Goal: Information Seeking & Learning: Learn about a topic

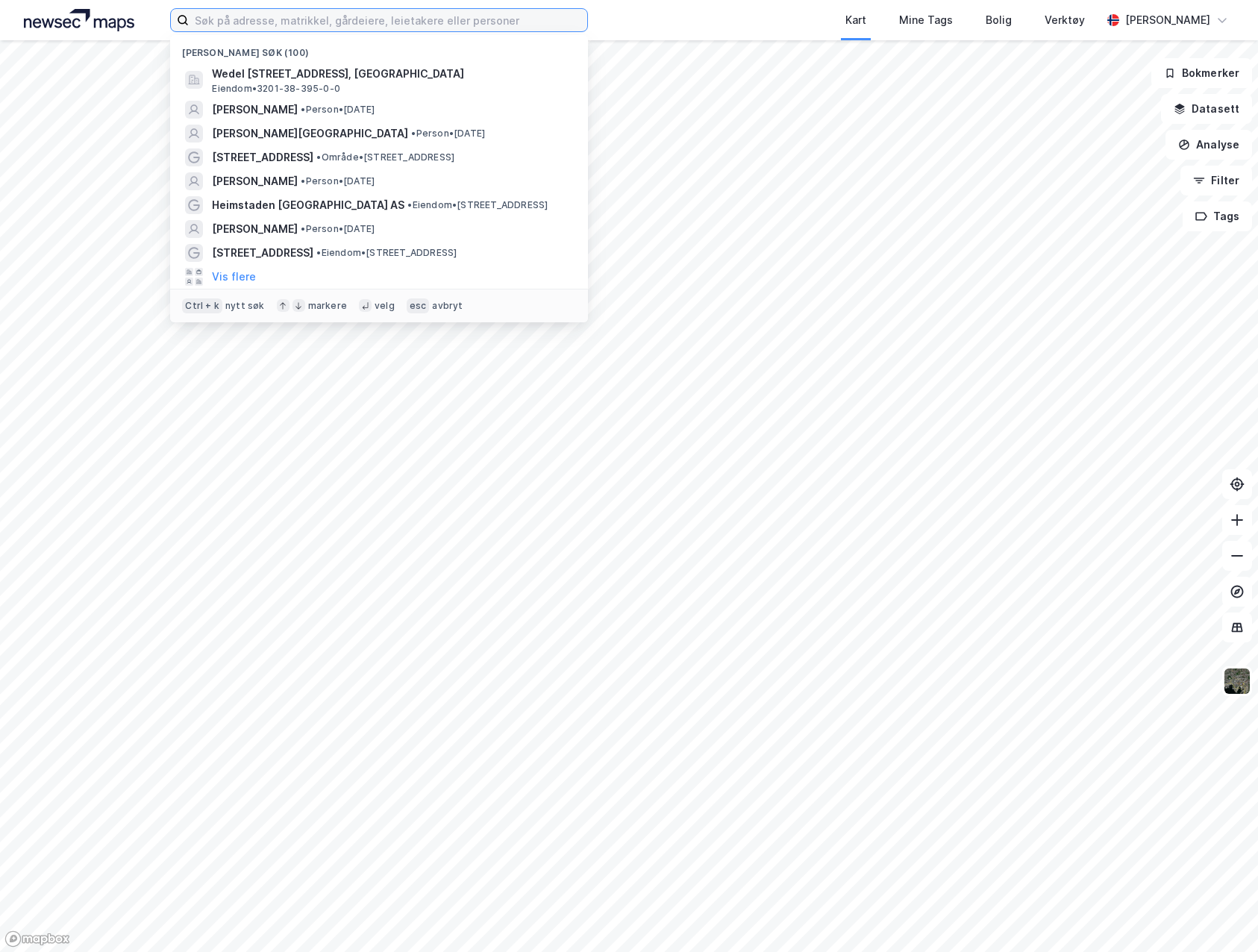
click at [367, 13] on input at bounding box center [388, 20] width 399 height 22
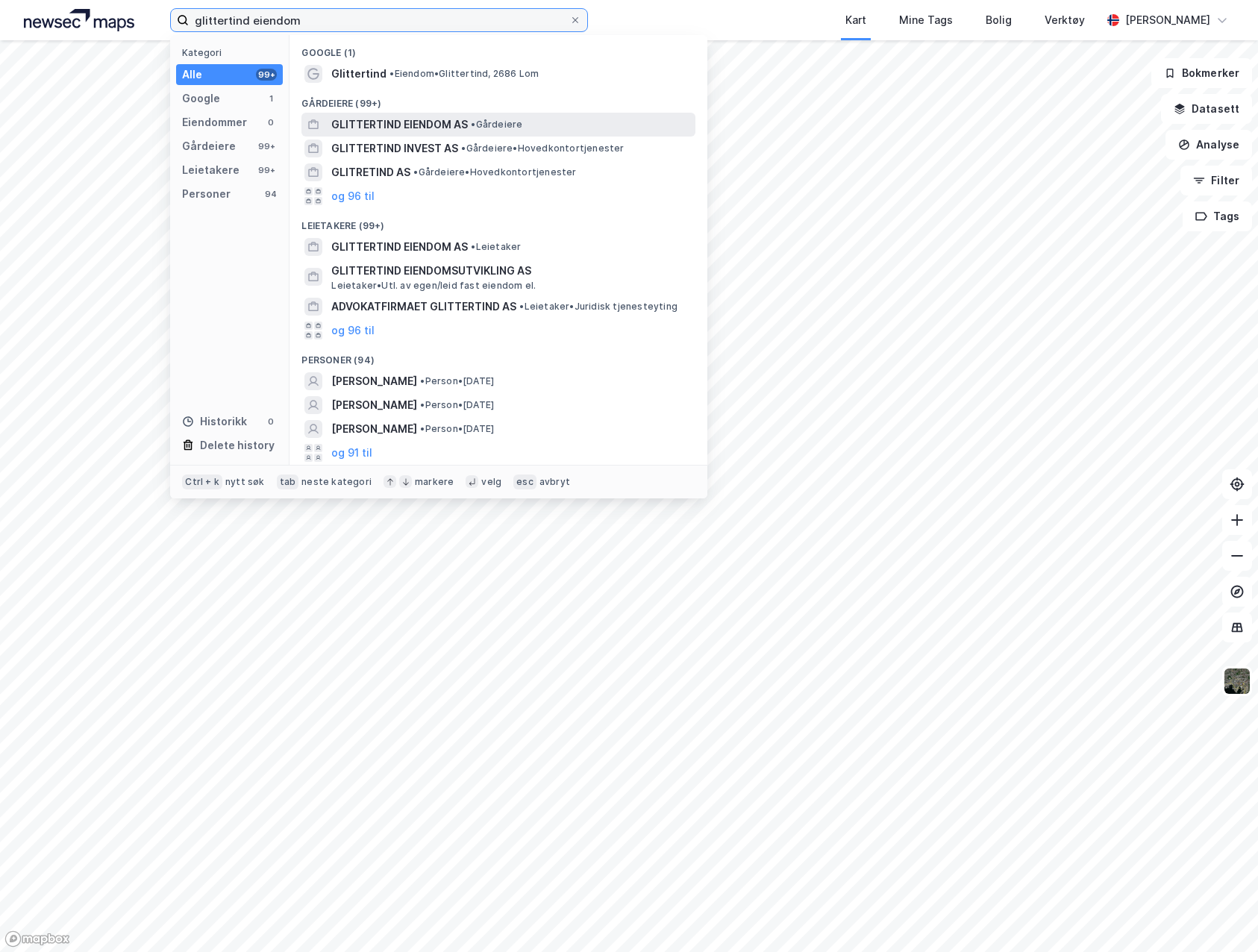
type input "glittertind eiendom"
click at [460, 131] on span "GLITTERTIND EIENDOM AS" at bounding box center [399, 124] width 137 height 18
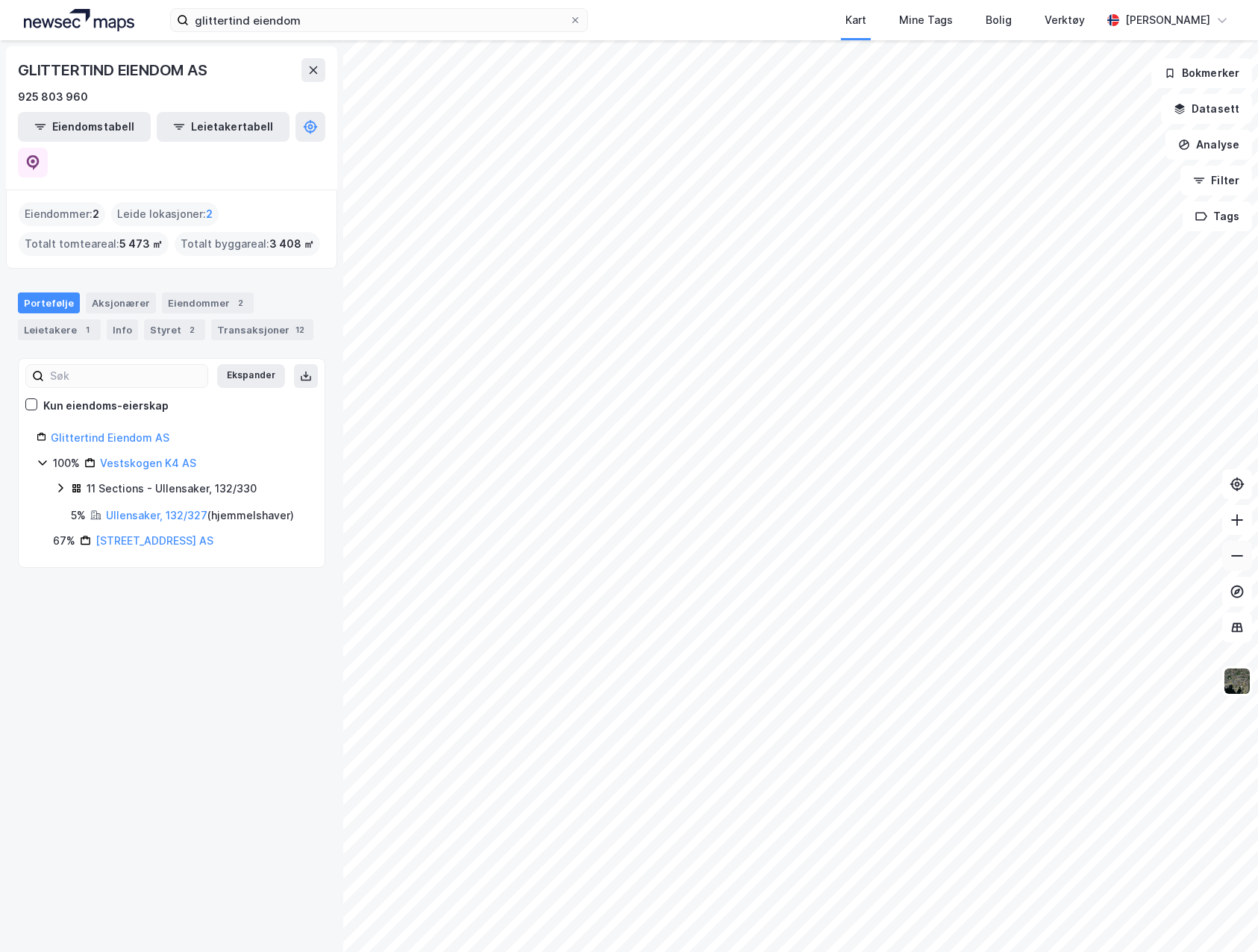
click at [1237, 560] on icon at bounding box center [1237, 556] width 15 height 15
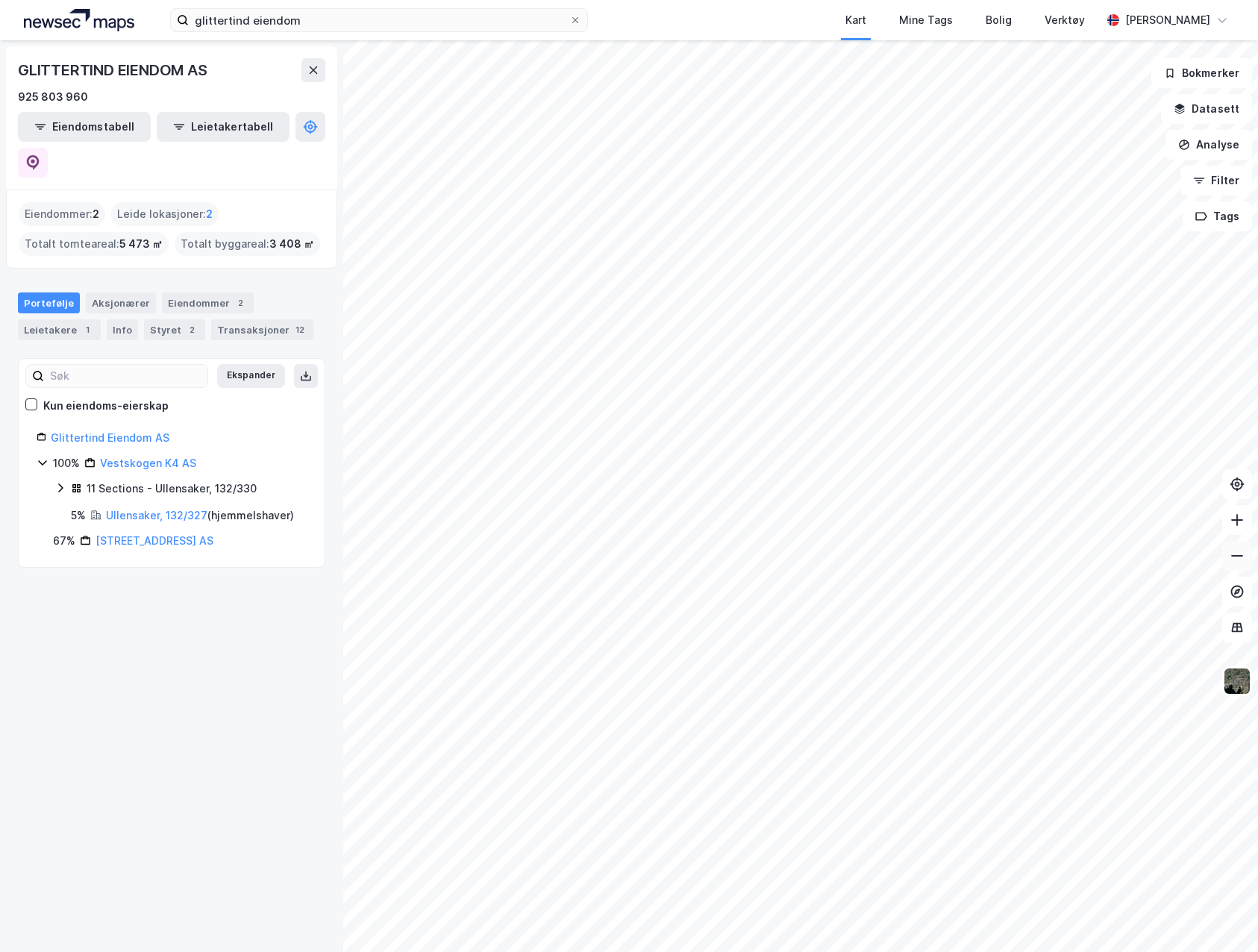
click at [1237, 560] on icon at bounding box center [1237, 556] width 15 height 15
click at [126, 509] on link "Ullensaker, 132/327" at bounding box center [157, 516] width 101 height 13
click at [68, 21] on img at bounding box center [79, 20] width 111 height 22
